Goal: Task Accomplishment & Management: Manage account settings

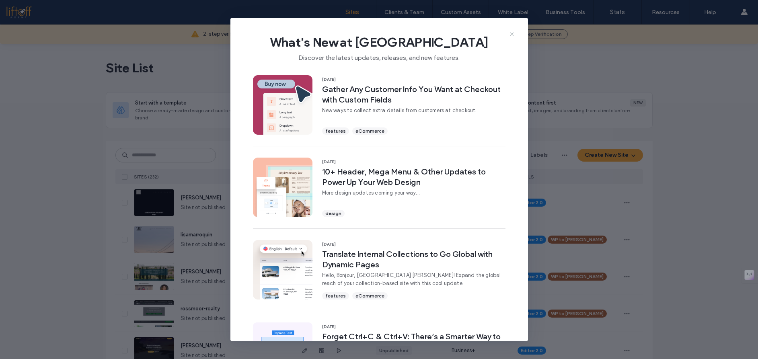
click at [512, 35] on use at bounding box center [512, 34] width 4 height 4
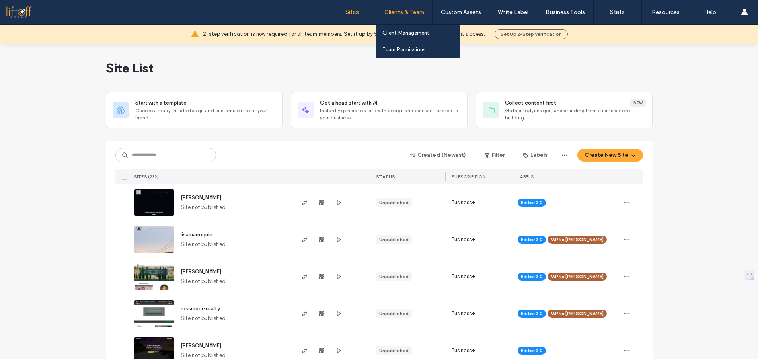
click at [410, 13] on label "Clients & Team" at bounding box center [405, 12] width 40 height 7
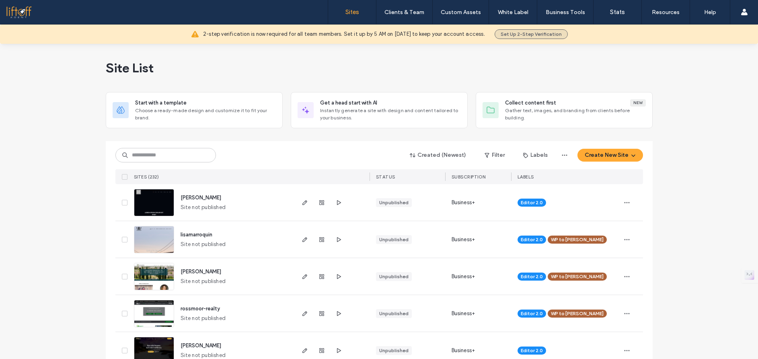
click at [556, 33] on button "Set Up 2-Step Verification" at bounding box center [531, 34] width 73 height 10
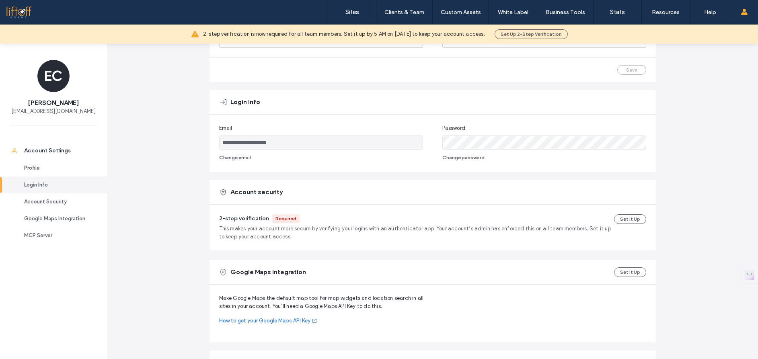
scroll to position [123, 0]
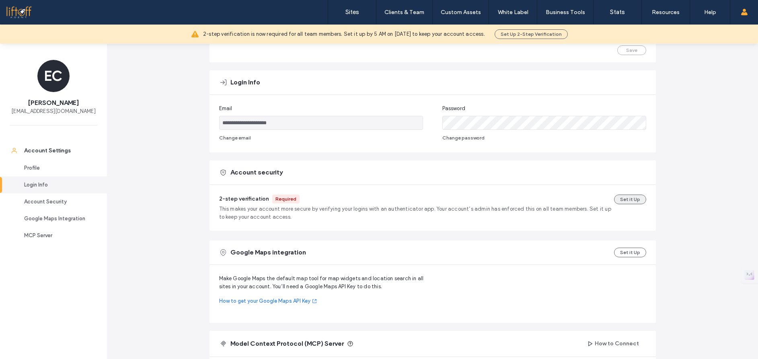
click at [634, 199] on button "Set it Up" at bounding box center [630, 200] width 32 height 10
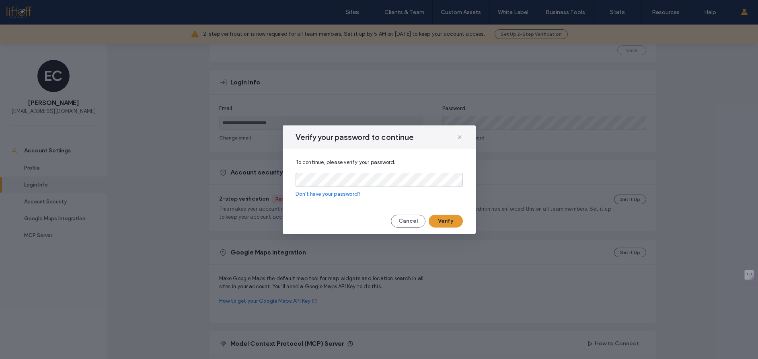
click at [437, 218] on button "Verify" at bounding box center [446, 221] width 34 height 13
click at [437, 224] on button "Verify" at bounding box center [446, 221] width 34 height 13
click at [440, 220] on button "Verify" at bounding box center [446, 221] width 34 height 13
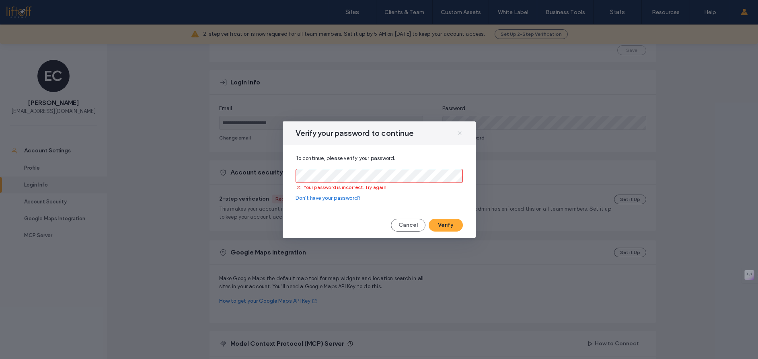
click at [459, 133] on use at bounding box center [460, 133] width 4 height 4
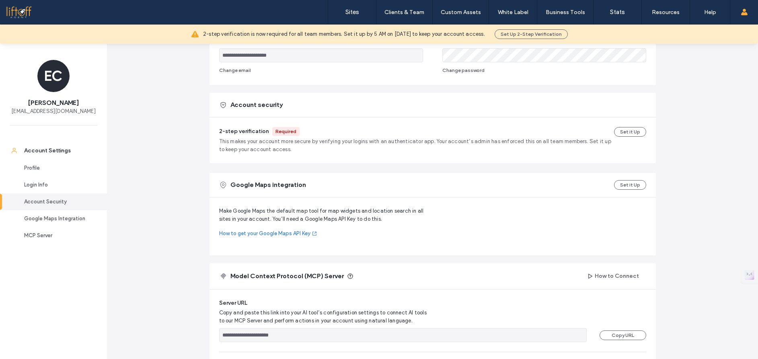
scroll to position [178, 0]
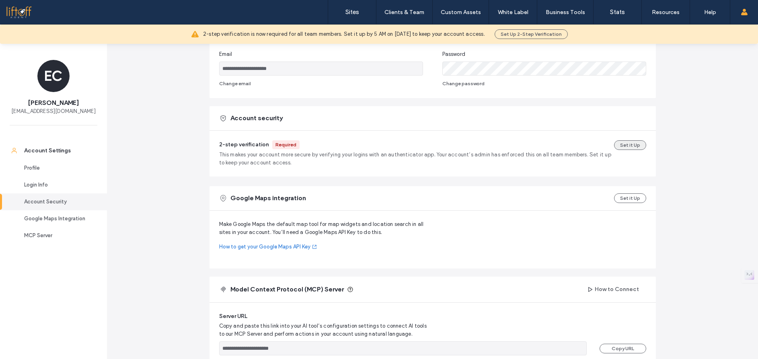
click at [630, 146] on button "Set it Up" at bounding box center [630, 145] width 32 height 10
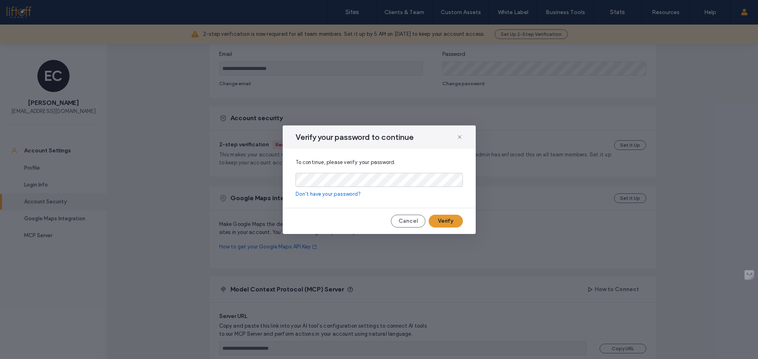
click at [451, 222] on button "Verify" at bounding box center [446, 221] width 34 height 13
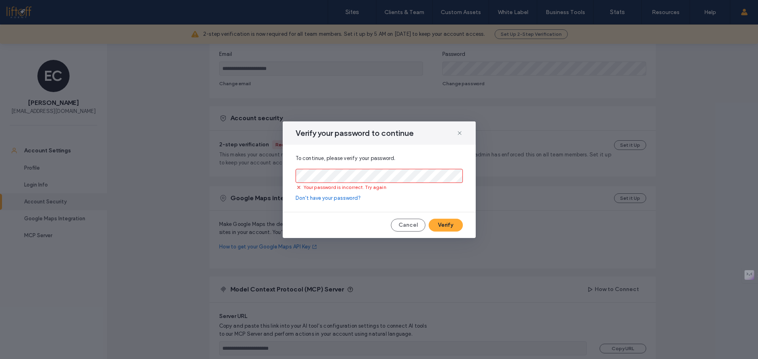
click at [335, 198] on link "Don't have your password?" at bounding box center [379, 198] width 167 height 8
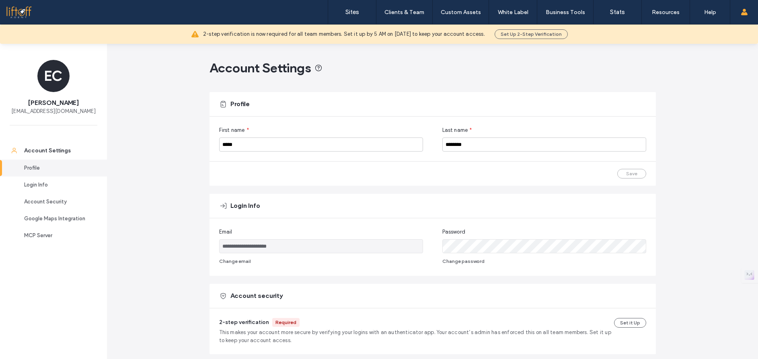
scroll to position [76, 0]
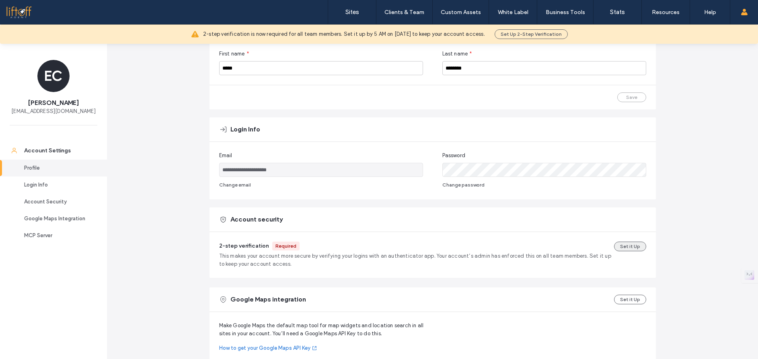
click at [624, 247] on button "Set it Up" at bounding box center [630, 247] width 32 height 10
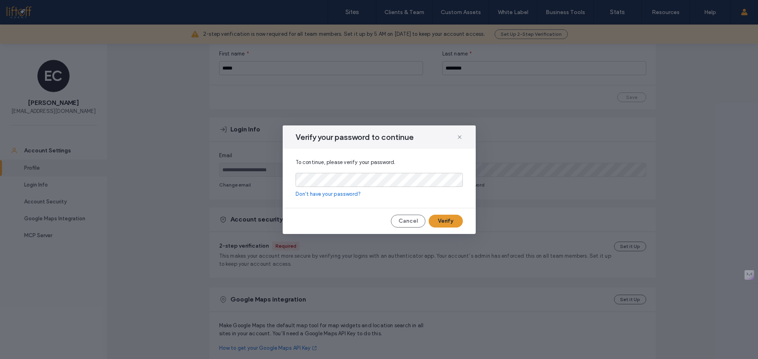
click at [442, 222] on button "Verify" at bounding box center [446, 221] width 34 height 13
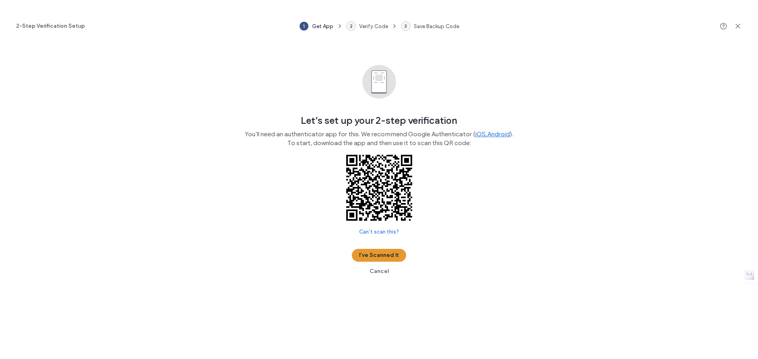
click at [393, 257] on button "I’ve Scanned It" at bounding box center [379, 255] width 54 height 13
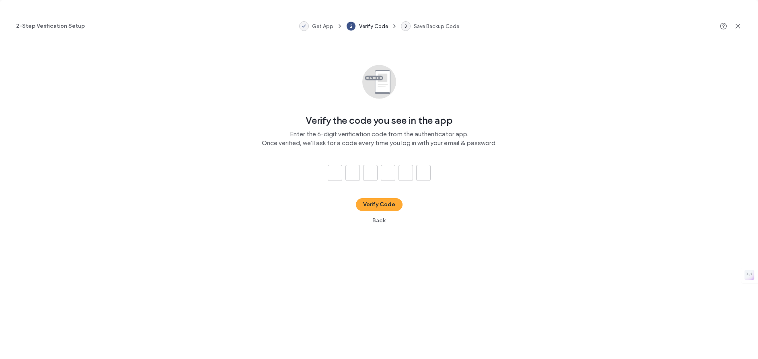
click at [455, 170] on div "Verify the code you see in the app Enter the 6-digit verification code from the…" at bounding box center [379, 139] width 758 height 175
click at [341, 173] on input at bounding box center [335, 173] width 14 height 16
click at [333, 171] on input at bounding box center [335, 173] width 14 height 16
click at [519, 192] on div "Verify the code you see in the app Enter the 6-digit verification code from the…" at bounding box center [379, 139] width 758 height 175
click at [449, 192] on div "Verify the code you see in the app Enter the 6-digit verification code from the…" at bounding box center [379, 139] width 758 height 175
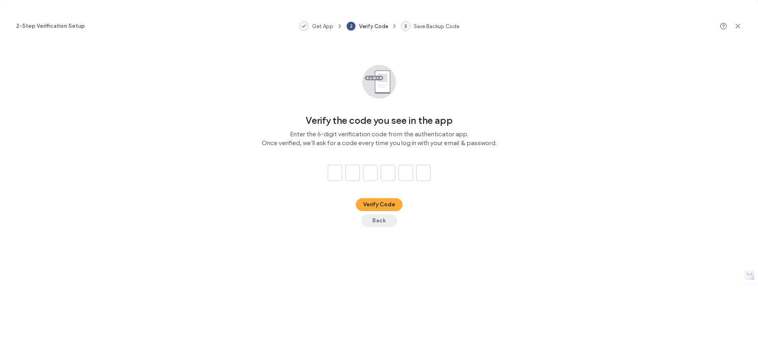
click at [382, 220] on button "Back" at bounding box center [379, 220] width 36 height 13
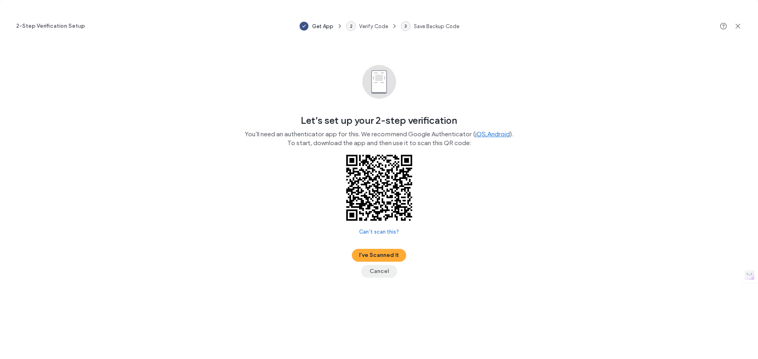
click at [377, 268] on button "Cancel" at bounding box center [379, 271] width 36 height 13
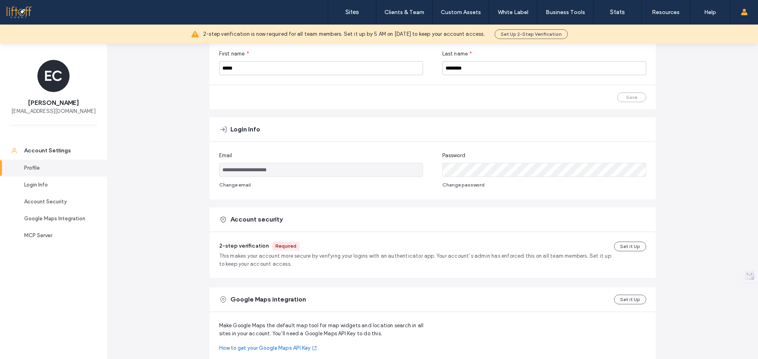
scroll to position [8, 0]
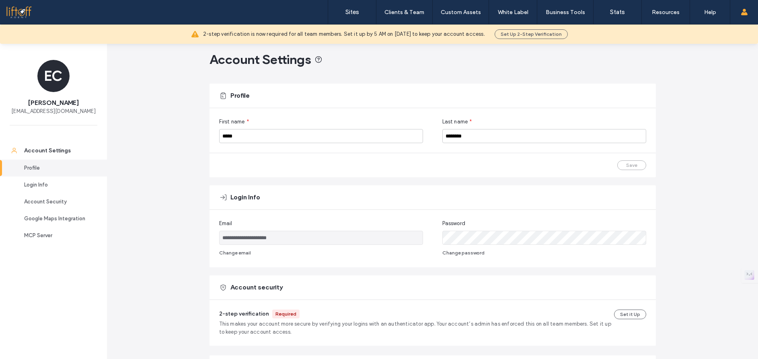
click at [497, 68] on main "**********" at bounding box center [433, 314] width 447 height 559
click at [64, 150] on div "Account Settings" at bounding box center [57, 151] width 66 height 8
